Goal: Transaction & Acquisition: Purchase product/service

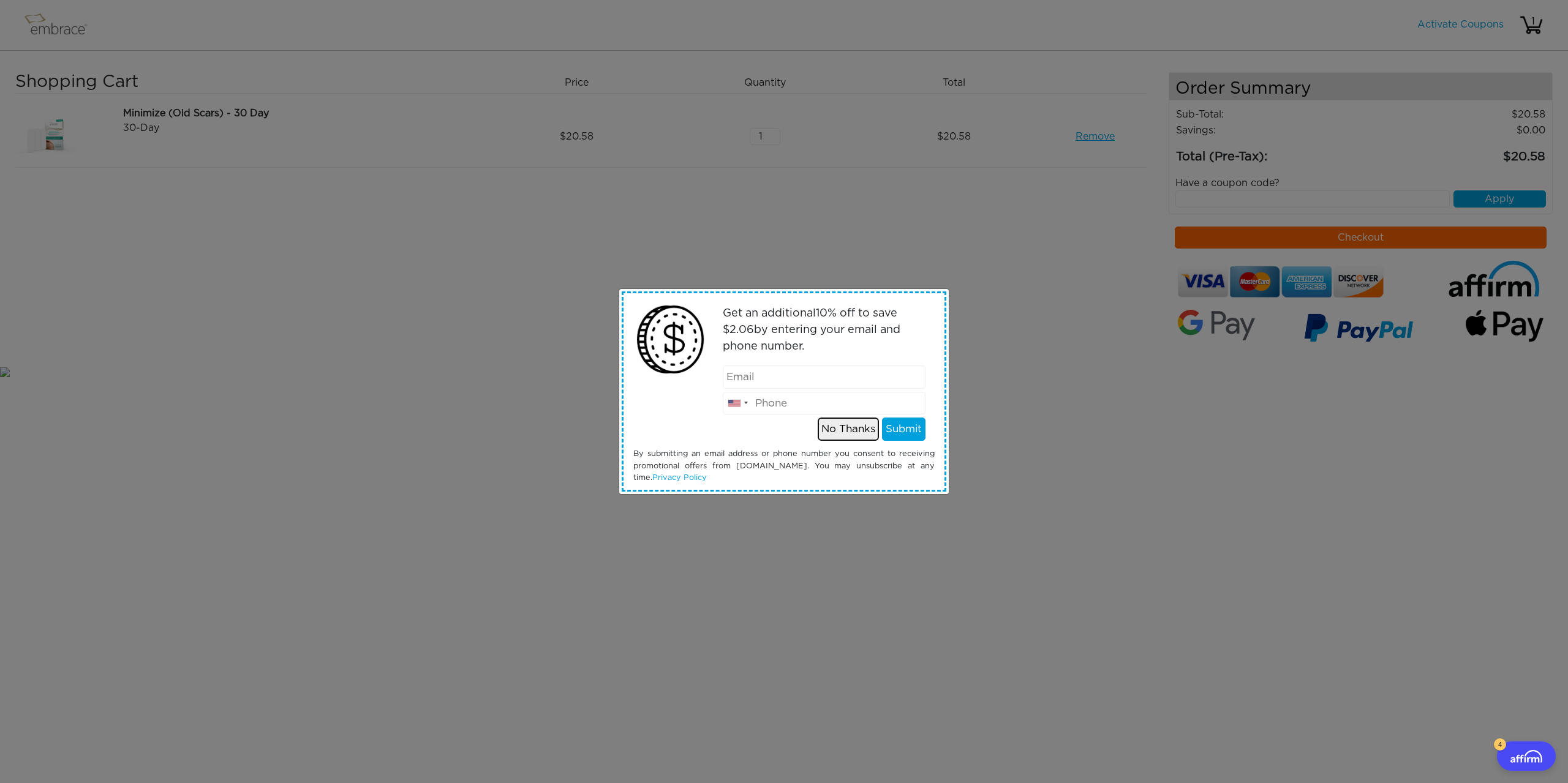
click at [849, 431] on button "No Thanks" at bounding box center [848, 429] width 61 height 24
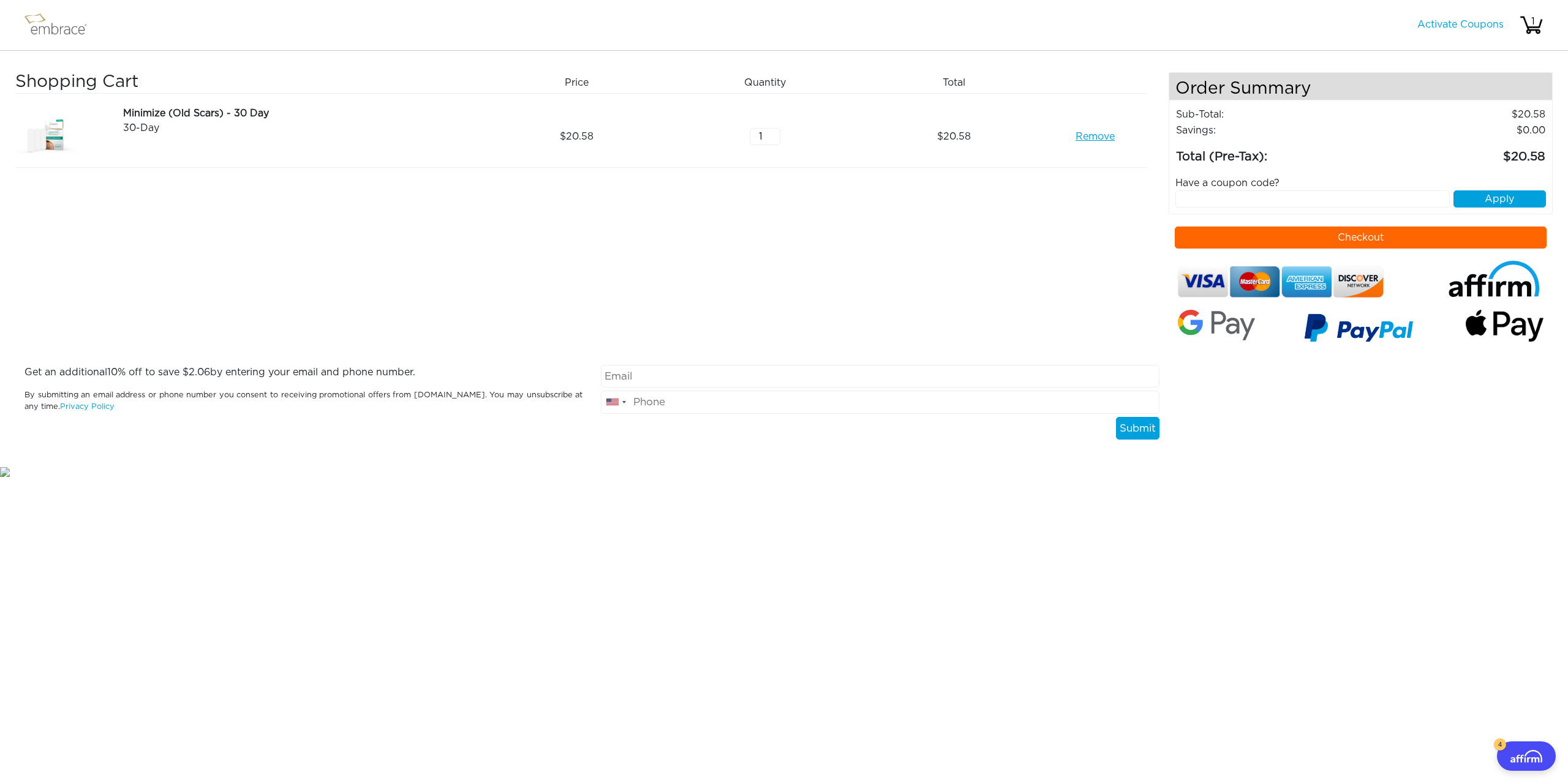
click at [1376, 239] on button "Checkout" at bounding box center [1361, 238] width 372 height 22
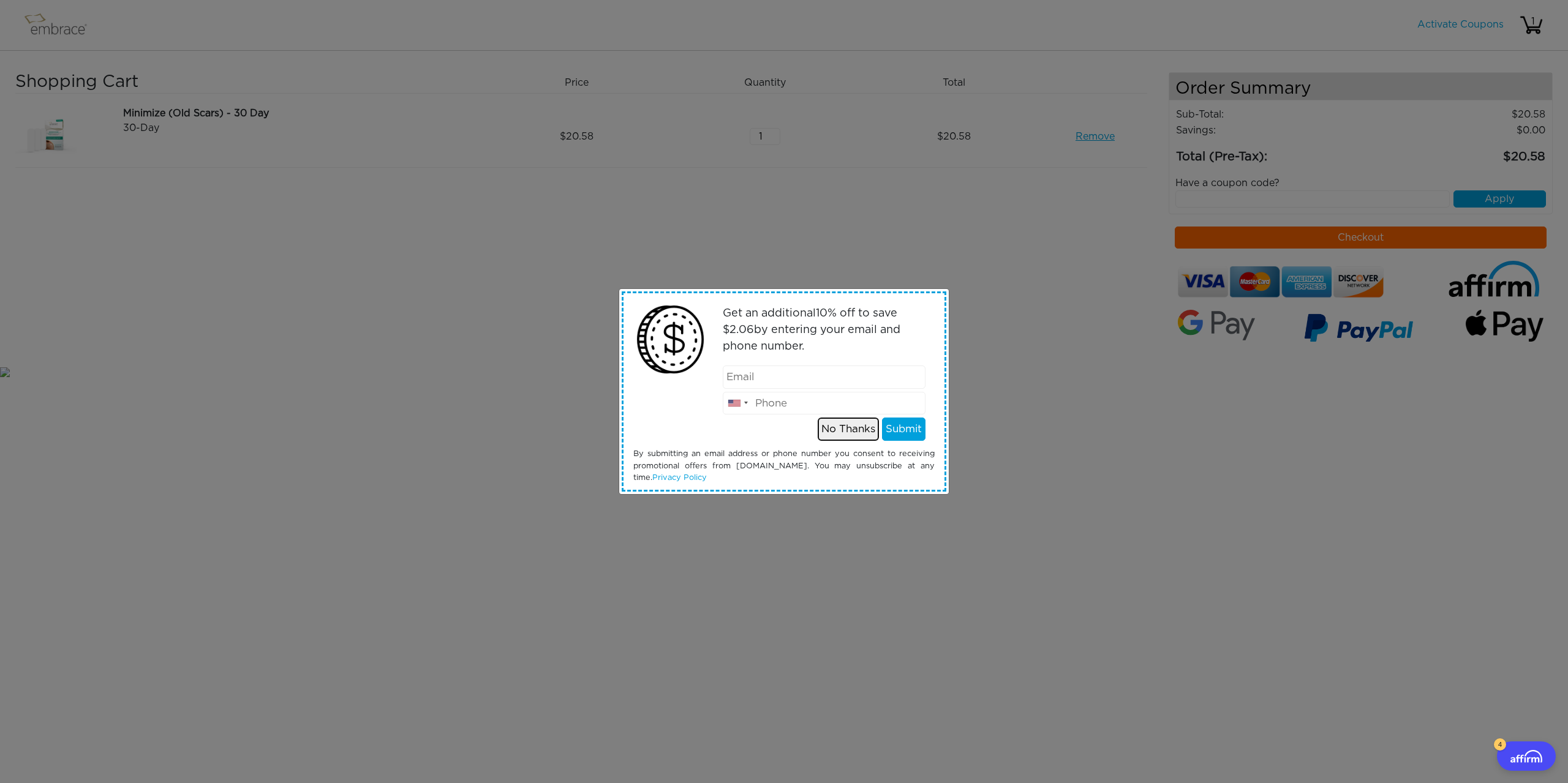
click at [860, 432] on button "No Thanks" at bounding box center [848, 429] width 61 height 24
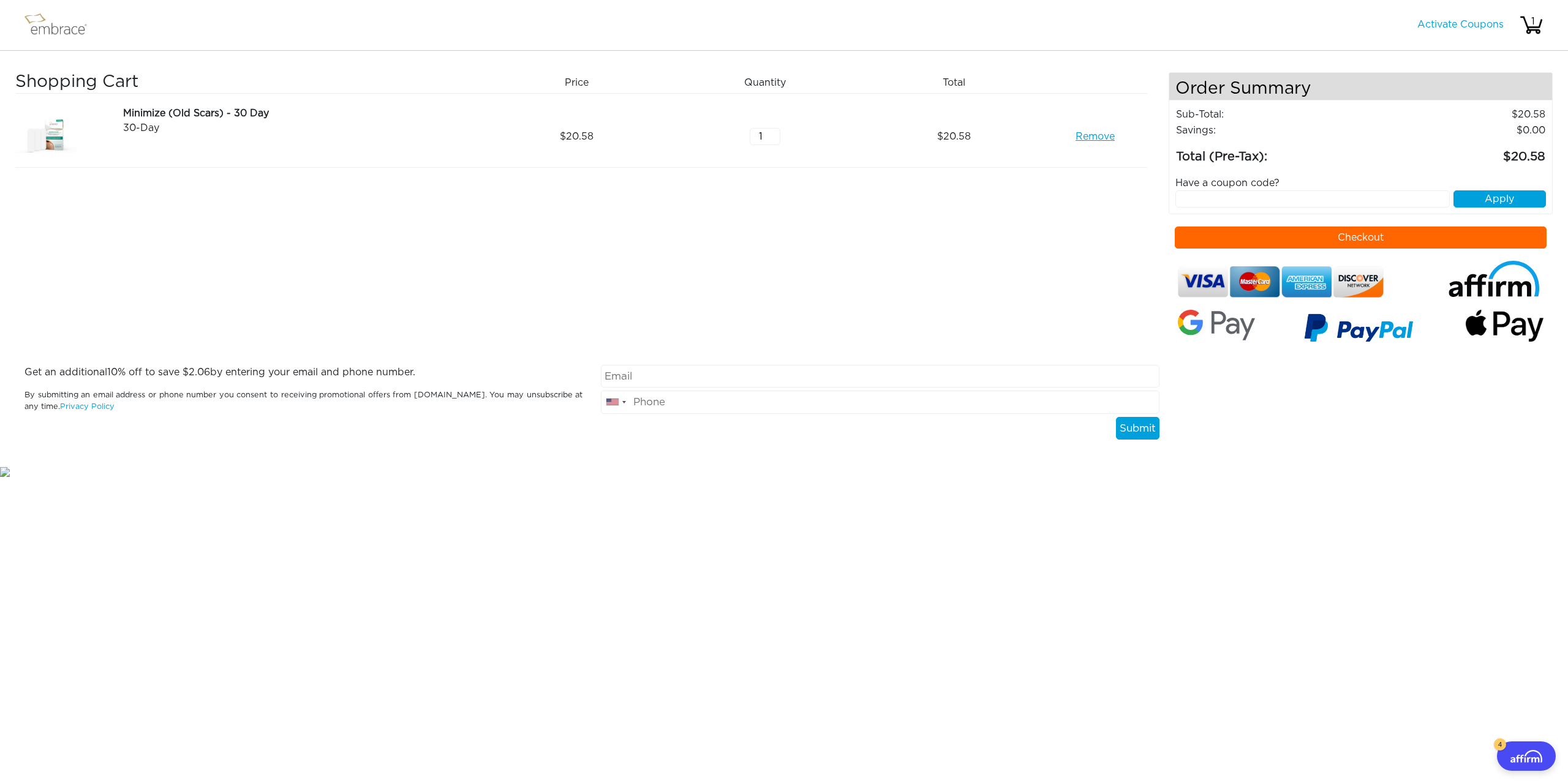
click at [1345, 235] on button "Checkout" at bounding box center [1361, 238] width 372 height 22
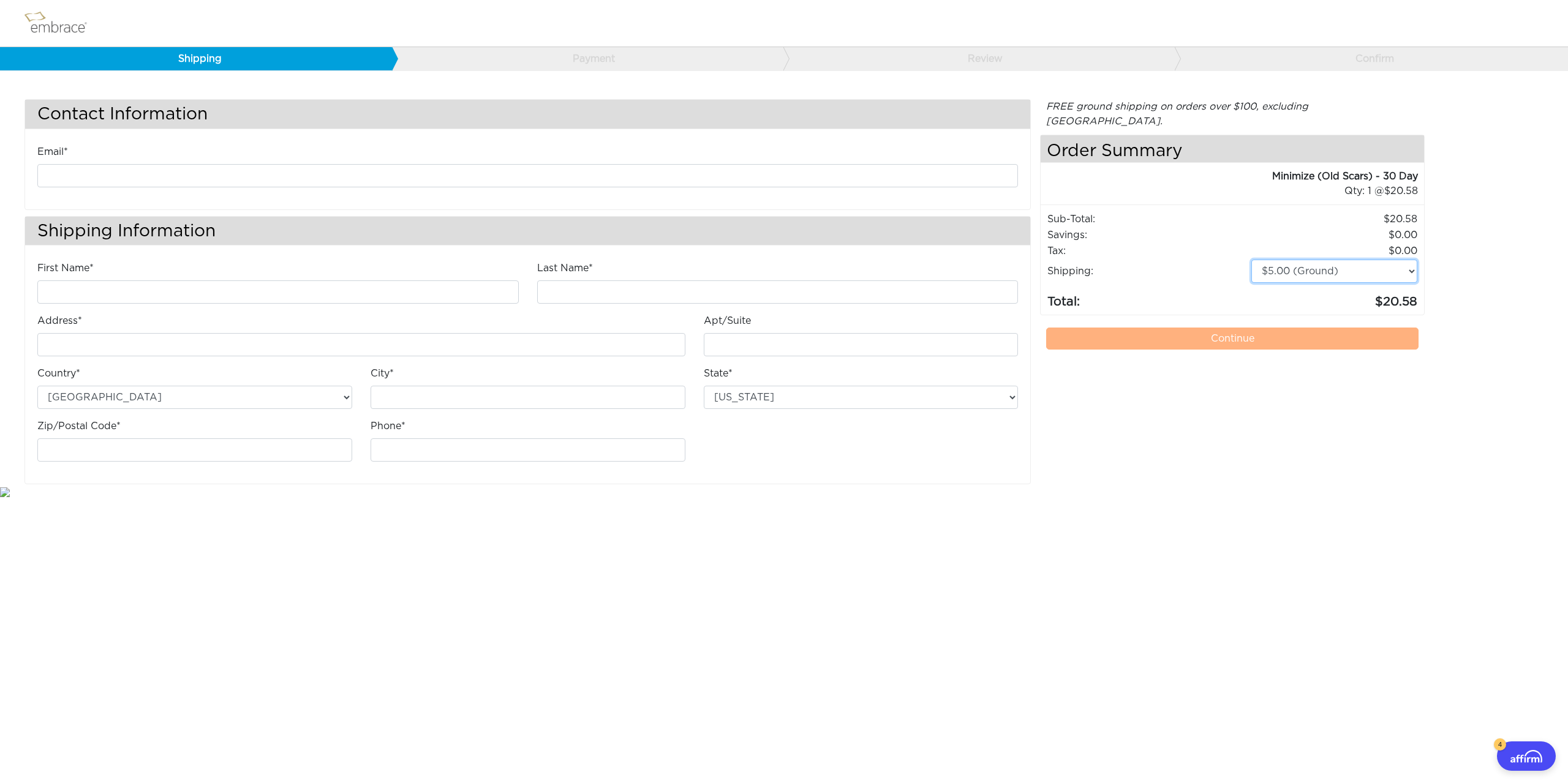
click at [1296, 260] on select "$5.00 (Ground) $15.00 (Express Saver) $20.00 (Two Day) $30.00 (Overnight)" at bounding box center [1334, 272] width 166 height 24
click at [1472, 261] on div "Contact Information Email* Shipping Information First Name* 1 @" at bounding box center [784, 291] width 1537 height 385
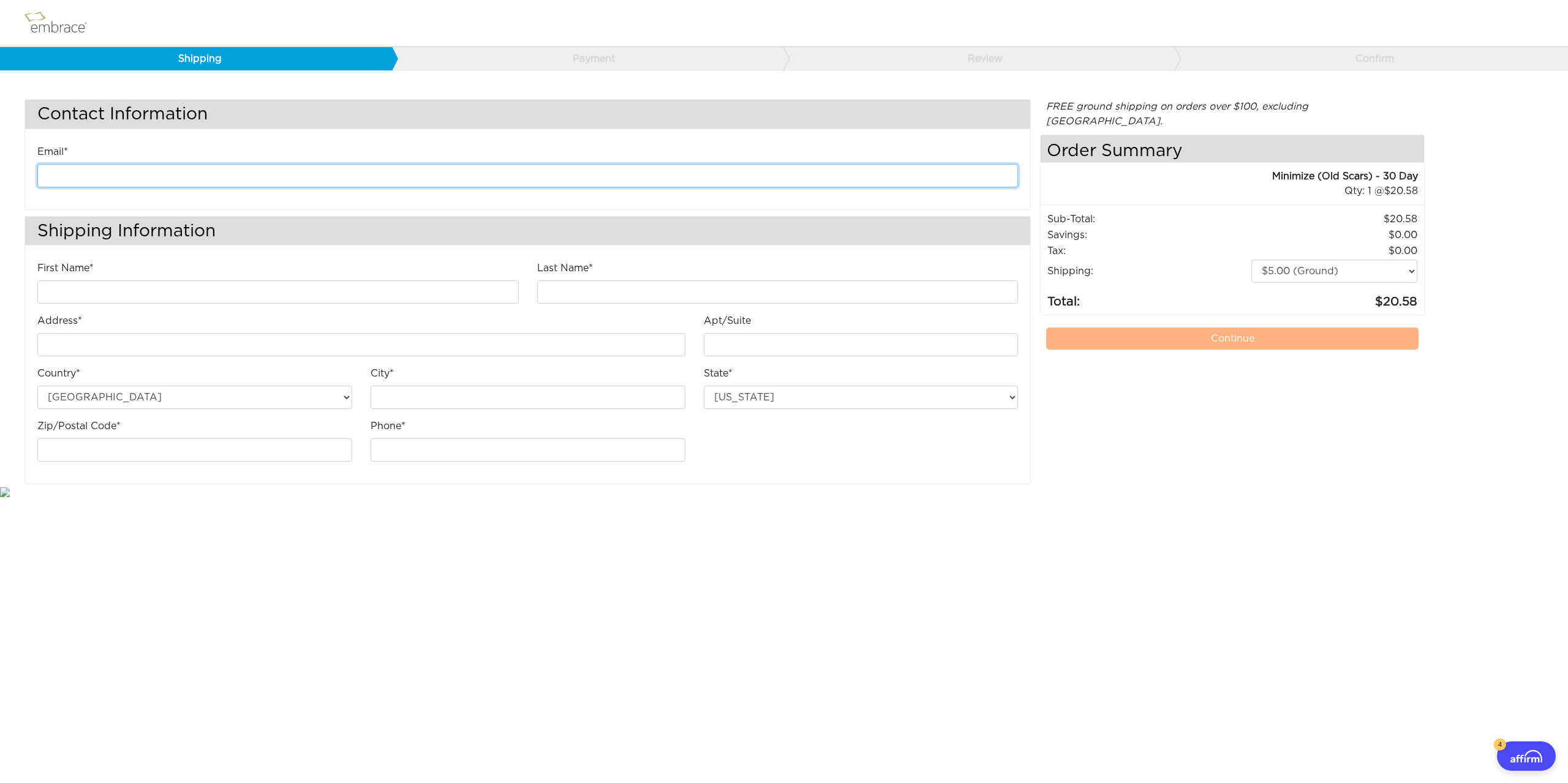
click at [85, 169] on input "email" at bounding box center [528, 176] width 981 height 24
type input "darienrukshan@verizon.net"
type input "Darien"
type input "Rajay"
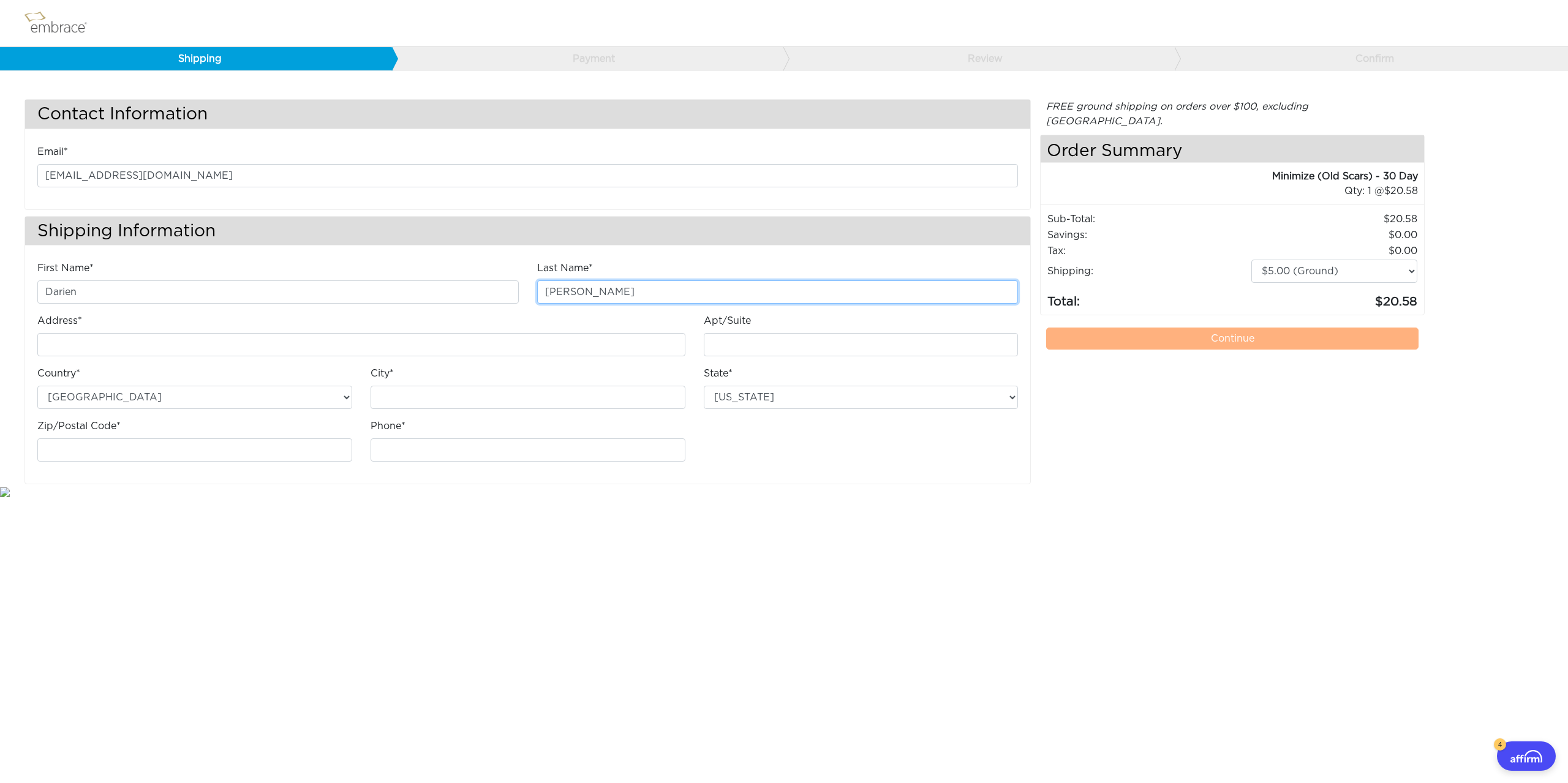
type input "321 South Broad Street, Unit 205"
type input "[PERSON_NAME]"
select select "NJ"
type input "07202"
type input "9082206645"
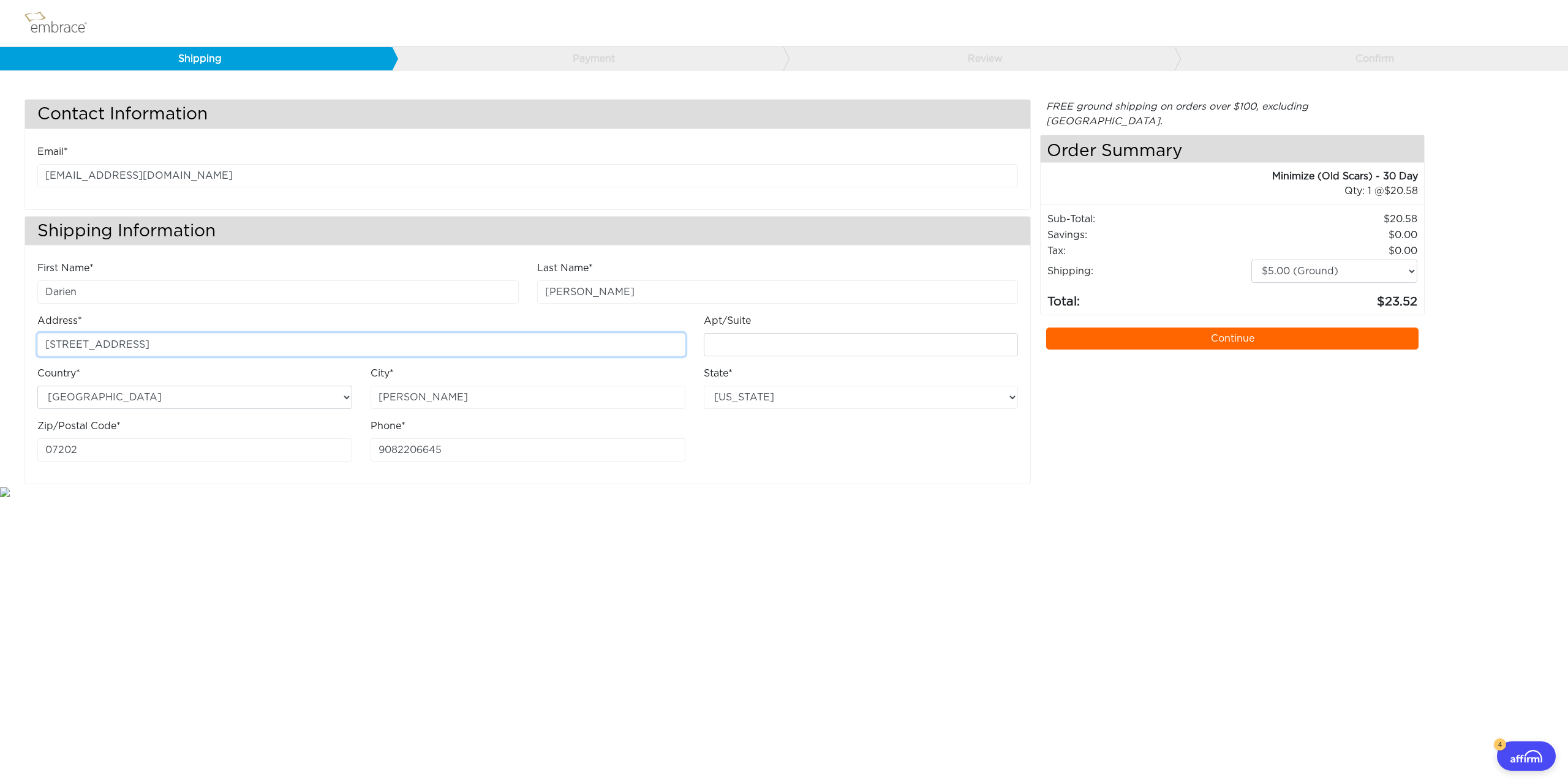
drag, startPoint x: 257, startPoint y: 340, endPoint x: 212, endPoint y: 337, distance: 45.1
click at [212, 337] on input "321 South Broad Street, Unit 205" at bounding box center [361, 345] width 648 height 24
type input "321 South Broad Street"
type input "Unit 205"
click at [72, 347] on input "321 South Broad Street" at bounding box center [361, 345] width 648 height 24
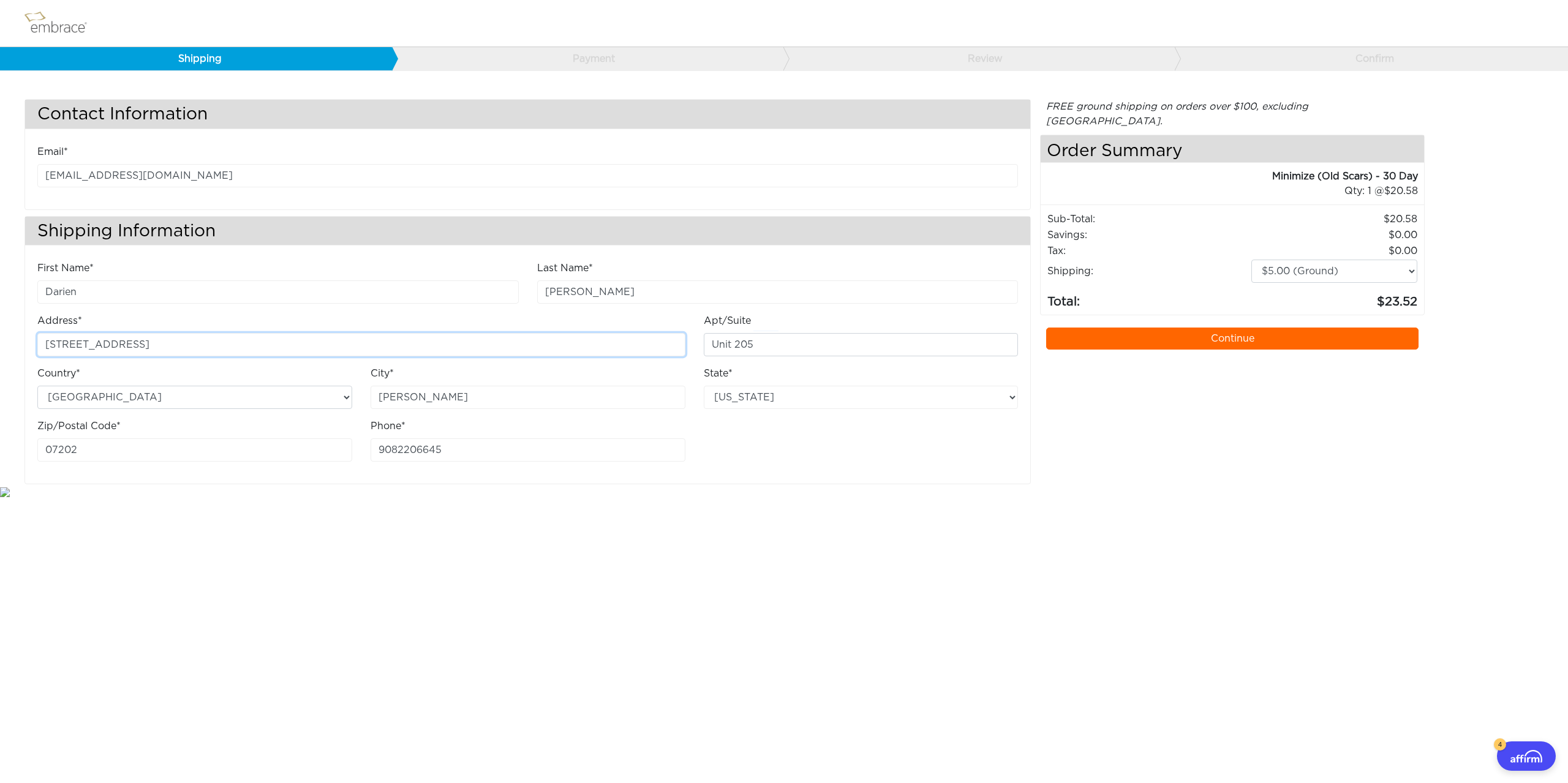
click at [72, 347] on input "321 South Broad Street" at bounding box center [361, 345] width 648 height 24
click at [135, 346] on input "321 S Broad Street" at bounding box center [361, 345] width 648 height 24
type input "321 S Broad Street"
click at [1260, 327] on link "Continue" at bounding box center [1232, 339] width 372 height 22
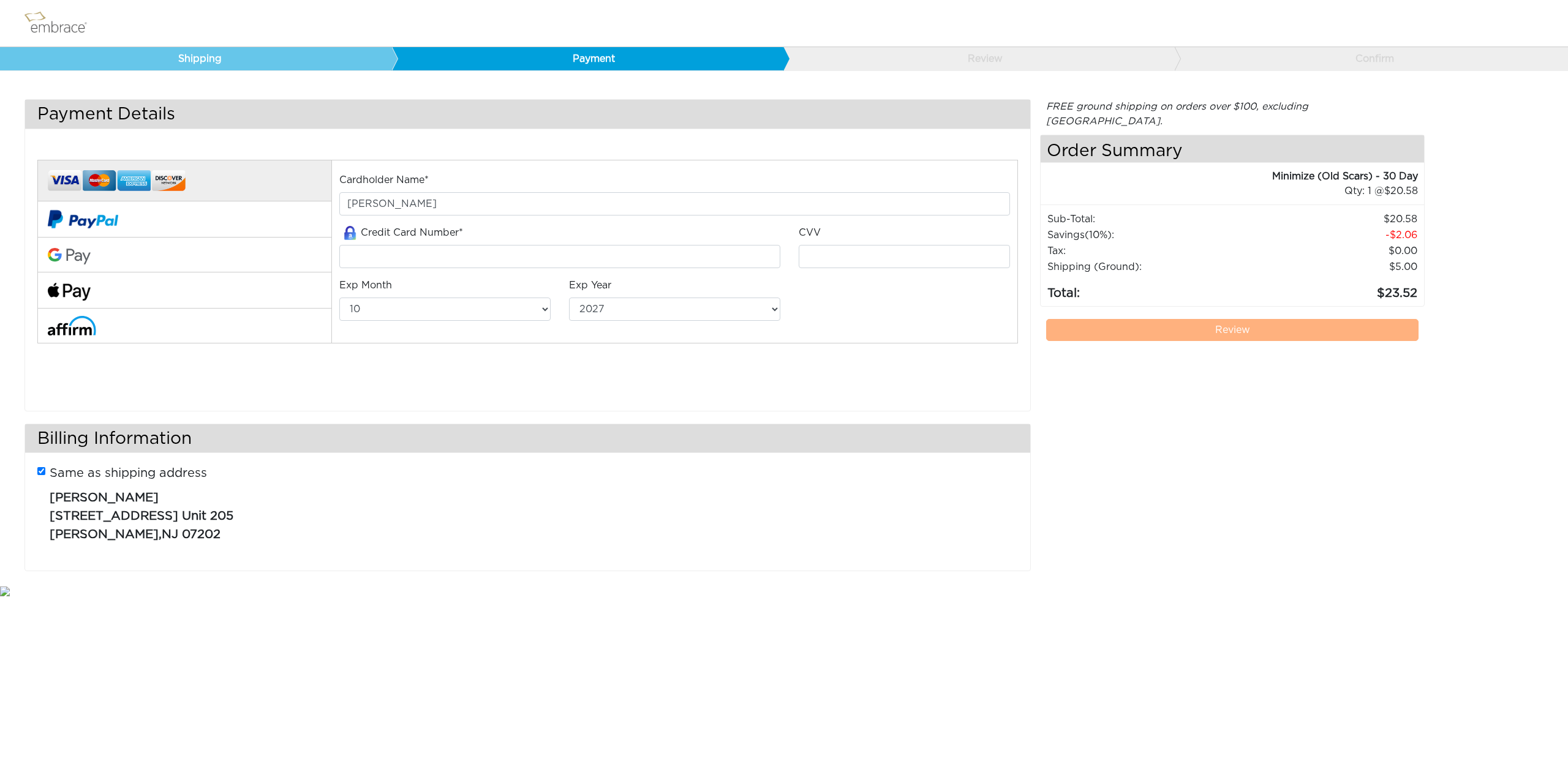
select select "10"
select select "2027"
click at [414, 252] on input "tel" at bounding box center [559, 257] width 441 height 24
type input "[CREDIT_CARD_NUMBER]"
type input "164"
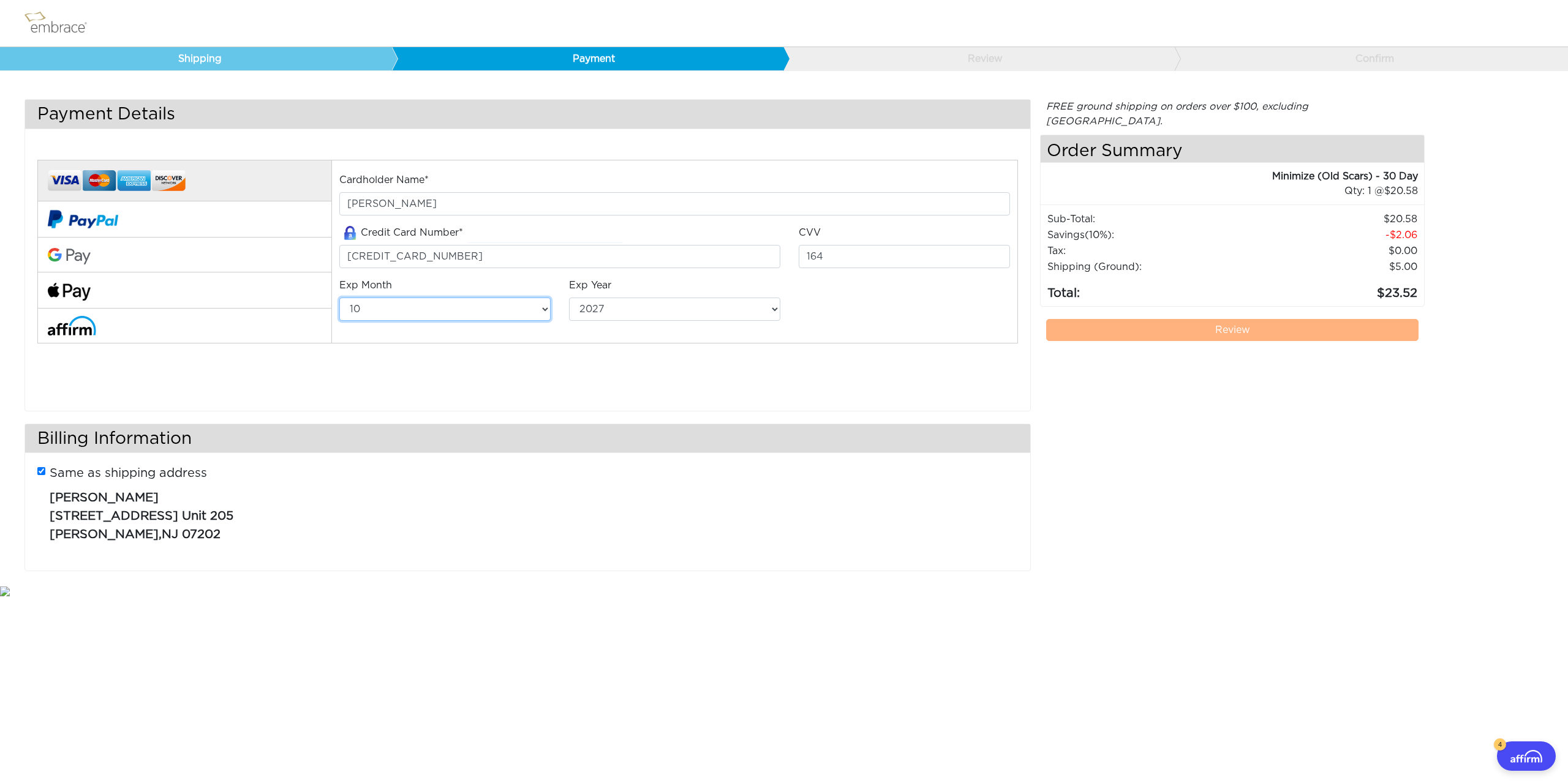
select select "9"
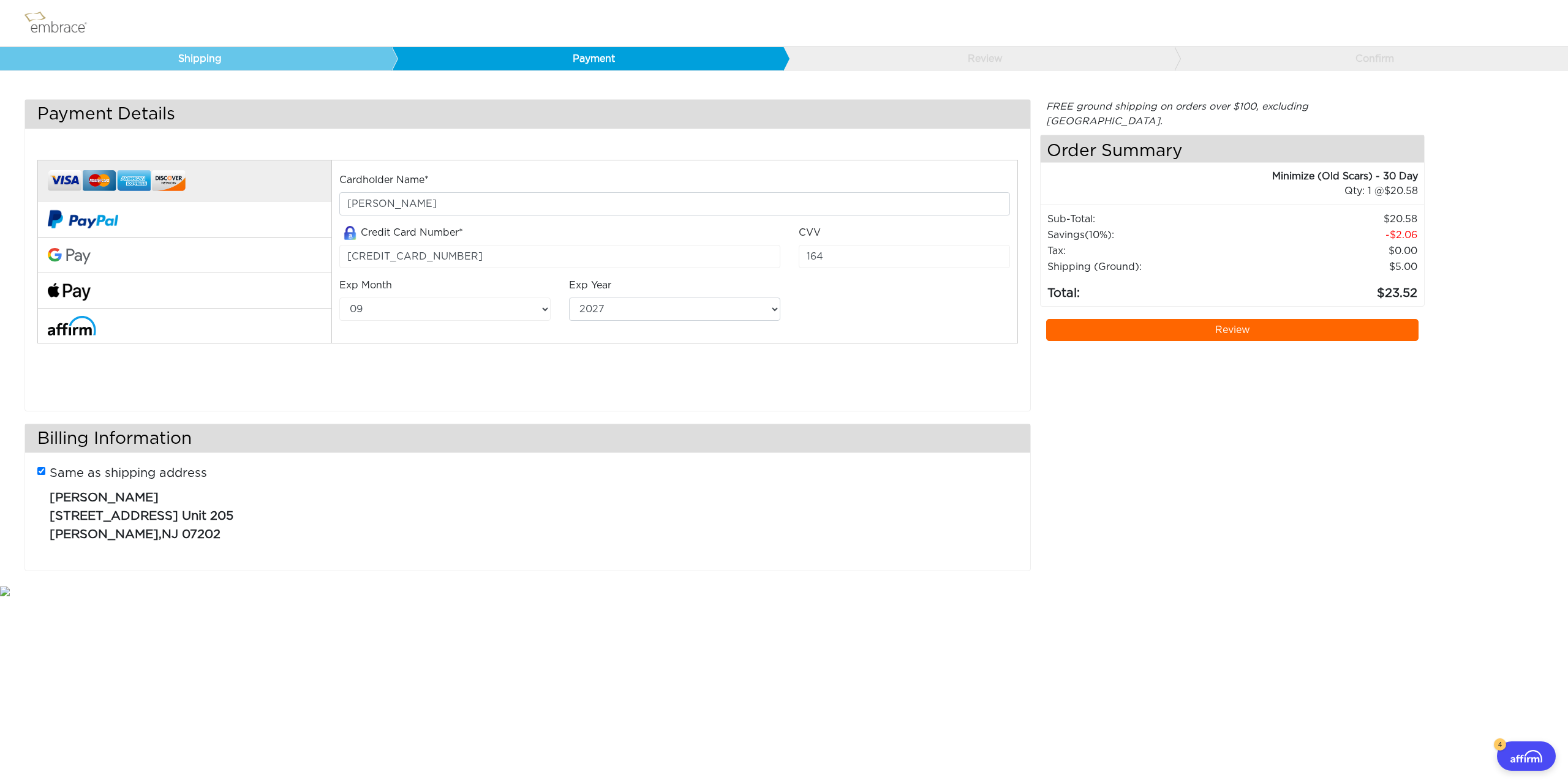
click at [1223, 319] on link "Review" at bounding box center [1232, 330] width 372 height 22
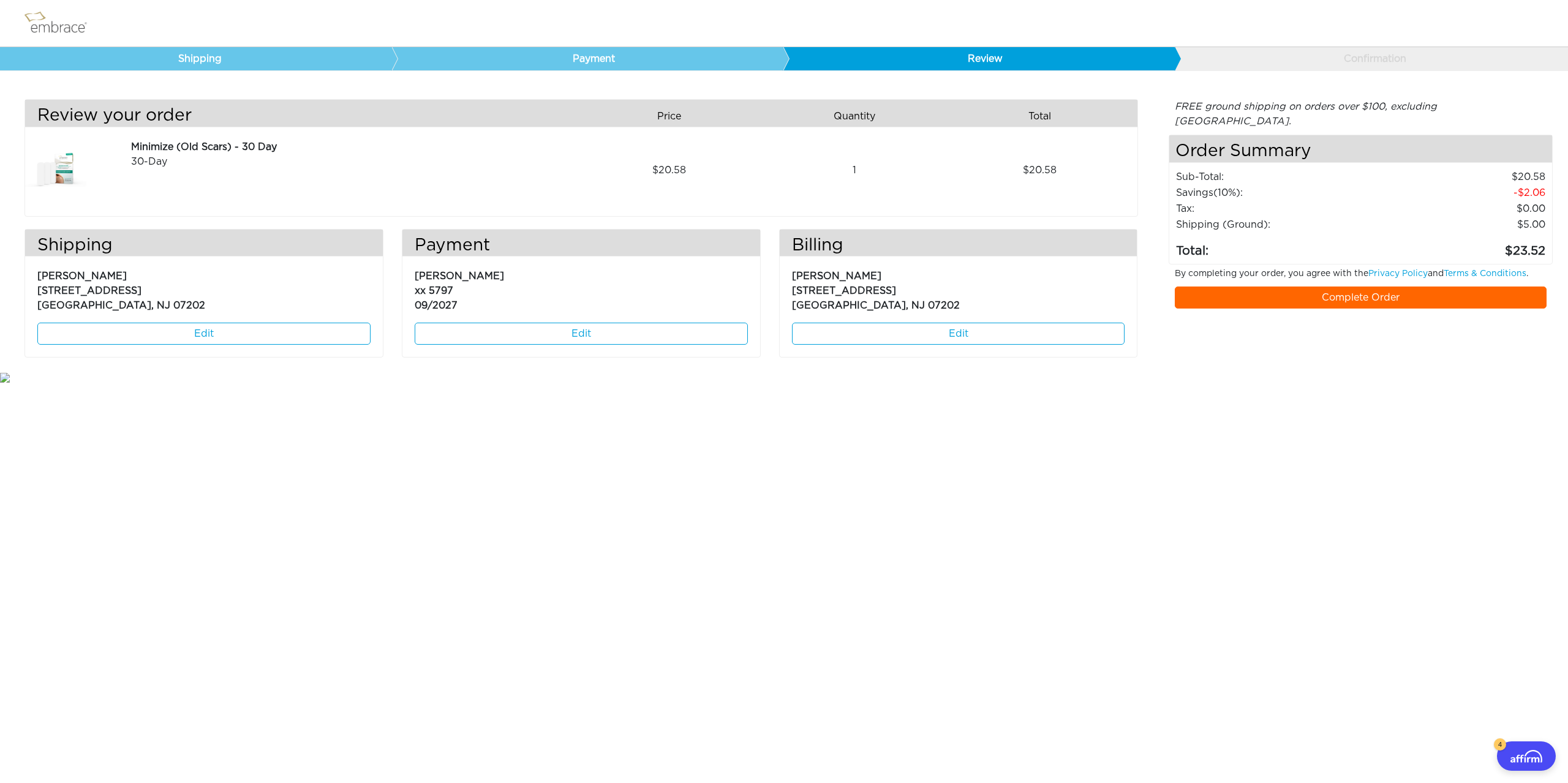
click at [1341, 286] on link "Complete Order" at bounding box center [1361, 297] width 372 height 22
